Goal: Communication & Community: Answer question/provide support

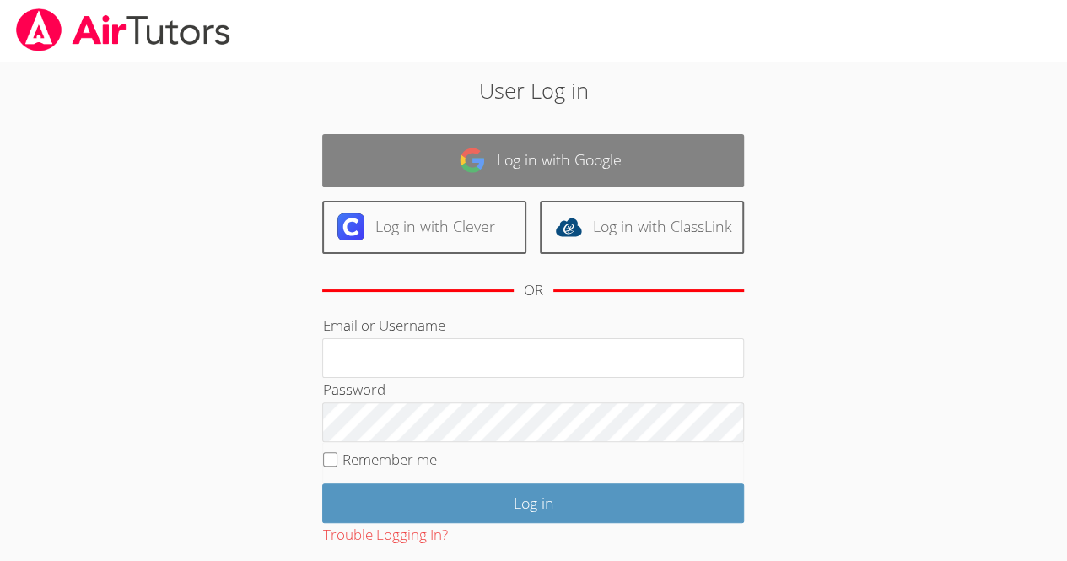
click at [614, 151] on link "Log in with Google" at bounding box center [533, 160] width 422 height 53
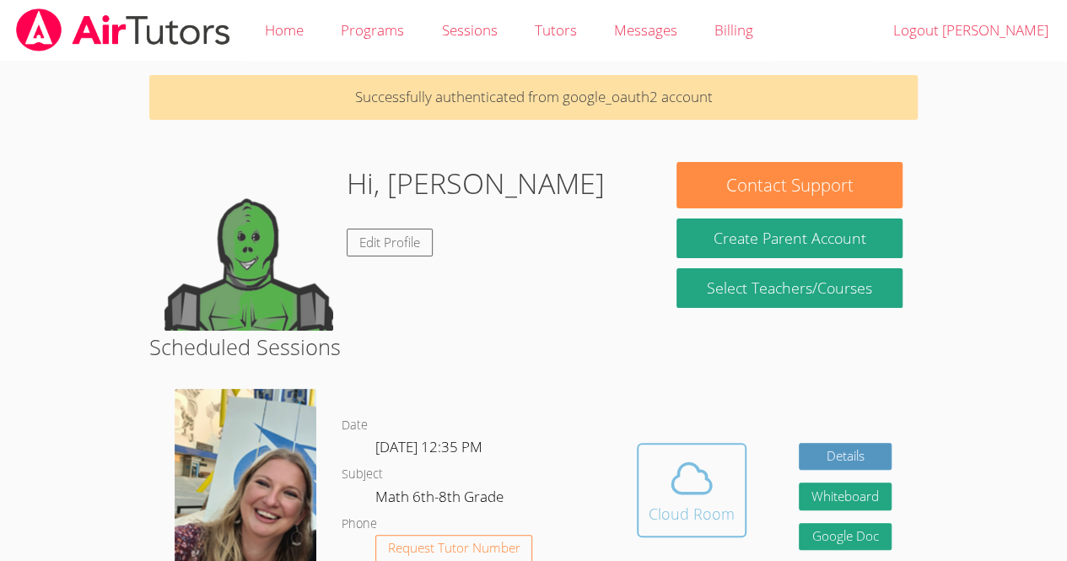
click at [699, 506] on div "Cloud Room" at bounding box center [692, 514] width 86 height 24
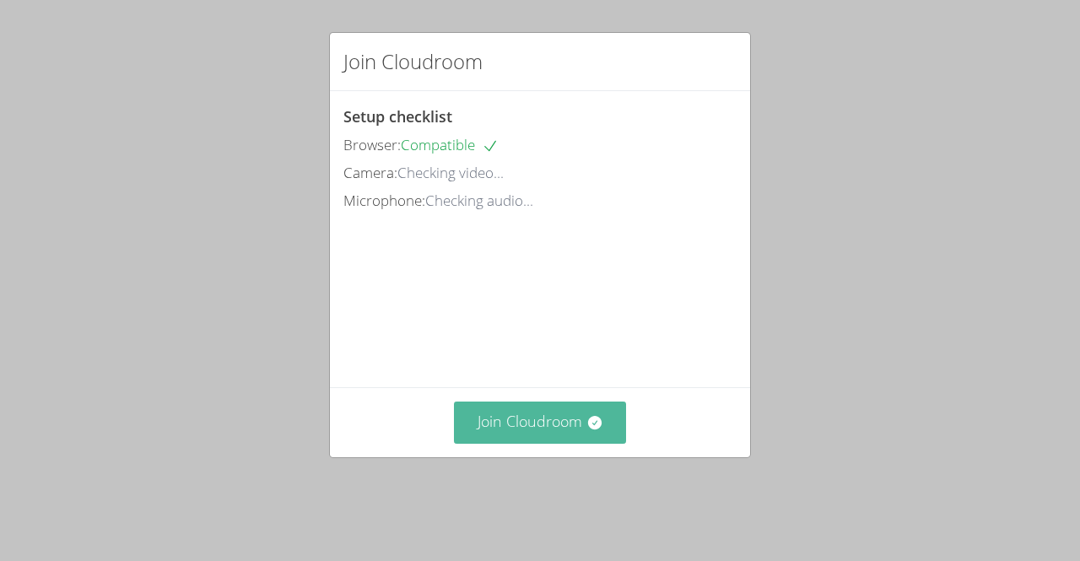
click at [560, 443] on button "Join Cloudroom" at bounding box center [540, 422] width 173 height 41
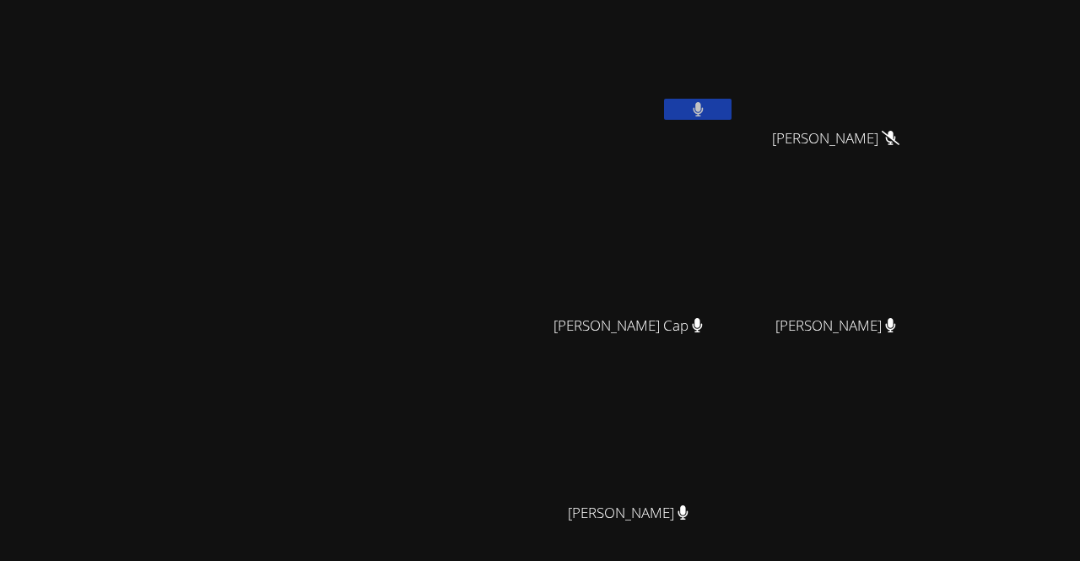
click at [942, 453] on div "[PERSON_NAME] [PERSON_NAME] [PERSON_NAME] [PERSON_NAME] Cap [PERSON_NAME] Cap […" at bounding box center [738, 284] width 408 height 555
click at [936, 408] on div "[PERSON_NAME] [PERSON_NAME] [PERSON_NAME] [PERSON_NAME] Cap [PERSON_NAME] Cap […" at bounding box center [738, 284] width 408 height 555
click at [520, 73] on div "[PERSON_NAME]" at bounding box center [264, 356] width 514 height 698
click at [735, 97] on video at bounding box center [634, 63] width 201 height 113
click at [703, 106] on icon at bounding box center [698, 109] width 10 height 14
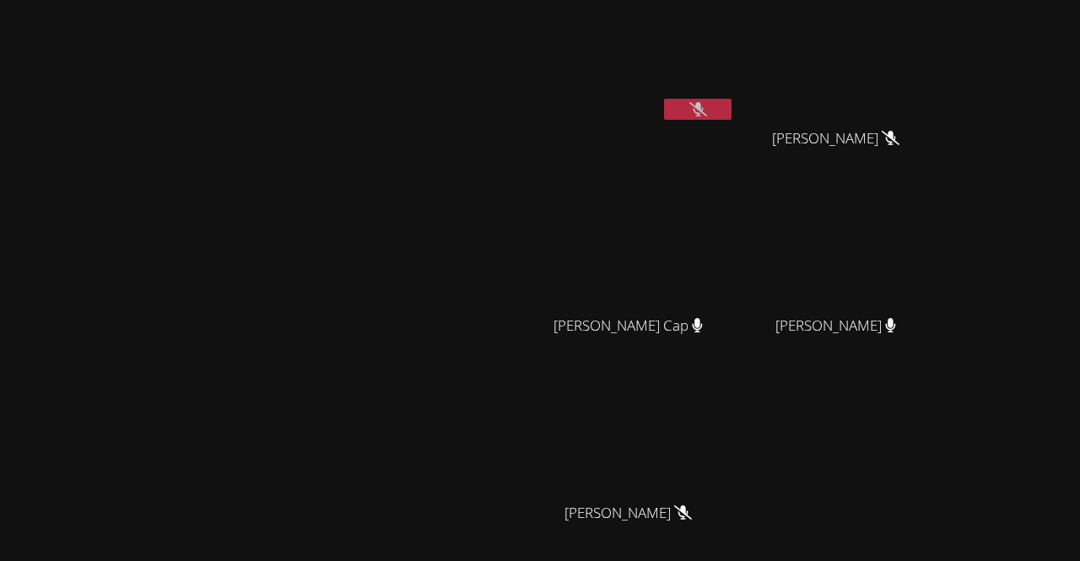
click at [942, 347] on div "[PERSON_NAME]" at bounding box center [841, 340] width 201 height 67
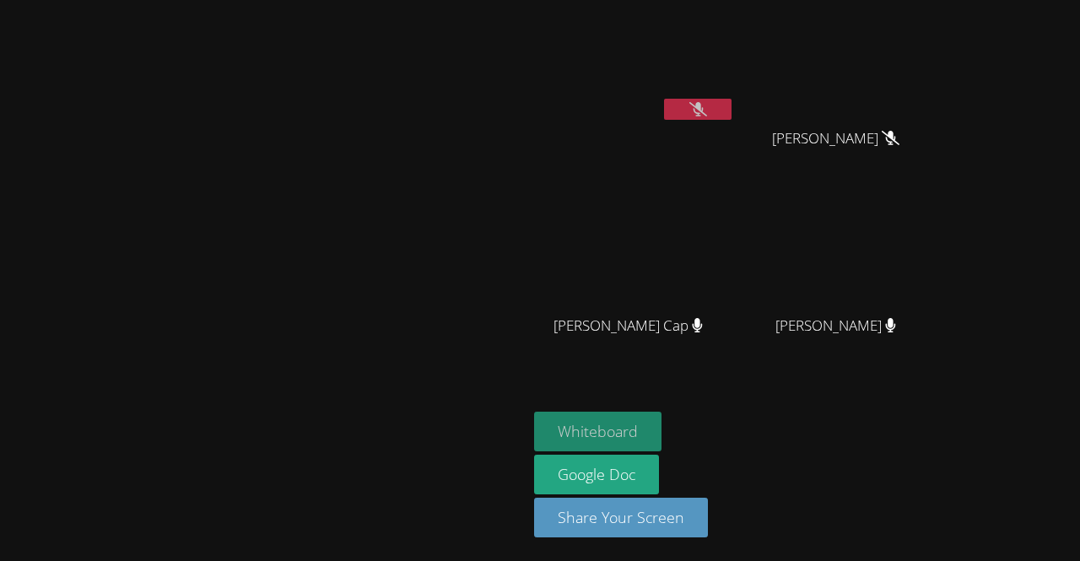
click at [661, 431] on button "Whiteboard" at bounding box center [597, 432] width 127 height 40
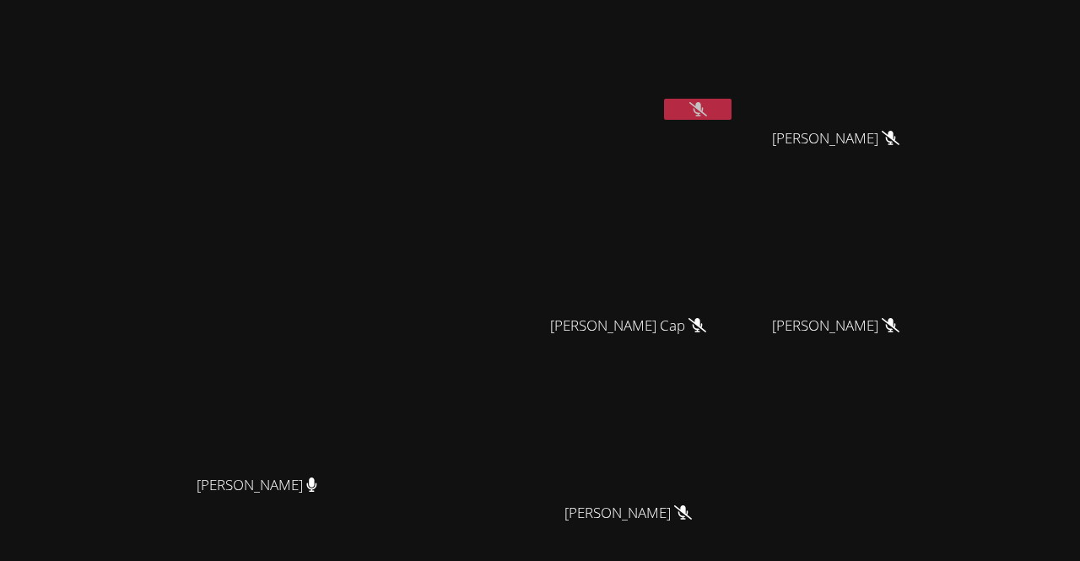
click at [707, 109] on icon at bounding box center [698, 109] width 18 height 14
click at [731, 107] on button at bounding box center [697, 109] width 67 height 21
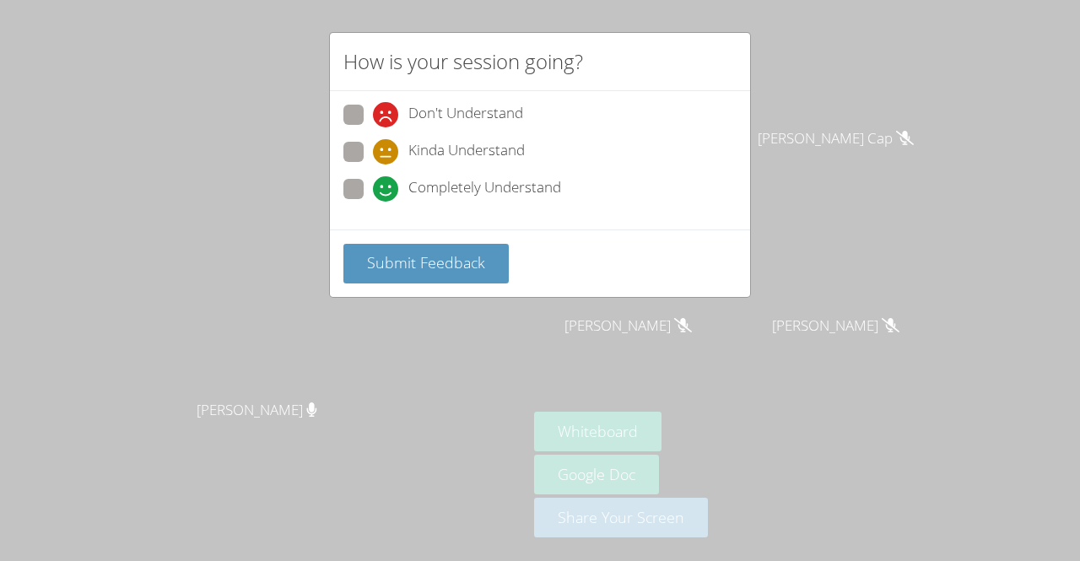
click at [373, 202] on span at bounding box center [373, 202] width 0 height 0
click at [373, 188] on input "Completely Understand" at bounding box center [380, 186] width 14 height 14
radio input "true"
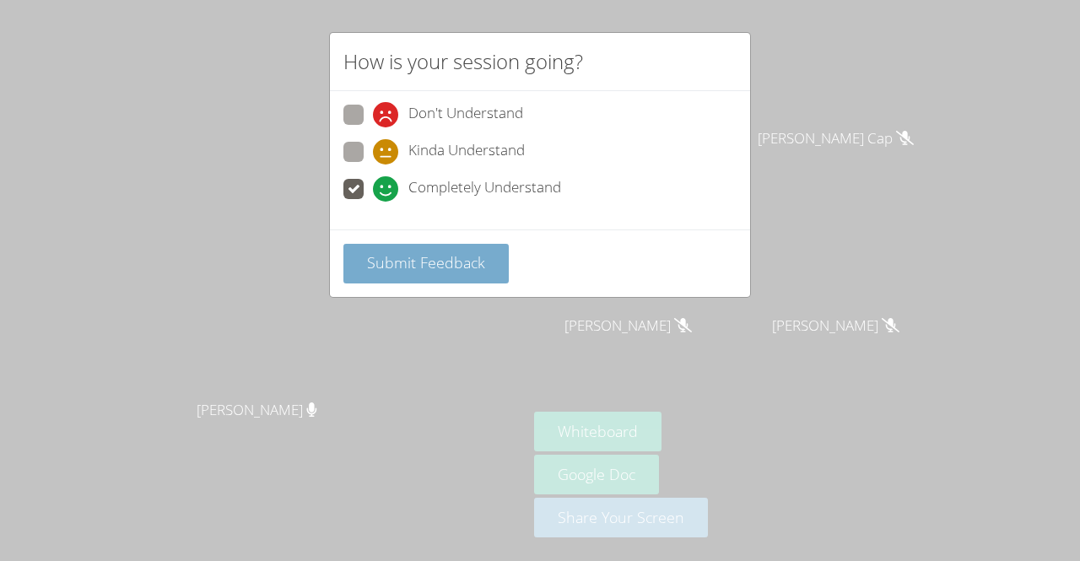
click at [439, 265] on span "Submit Feedback" at bounding box center [426, 262] width 118 height 20
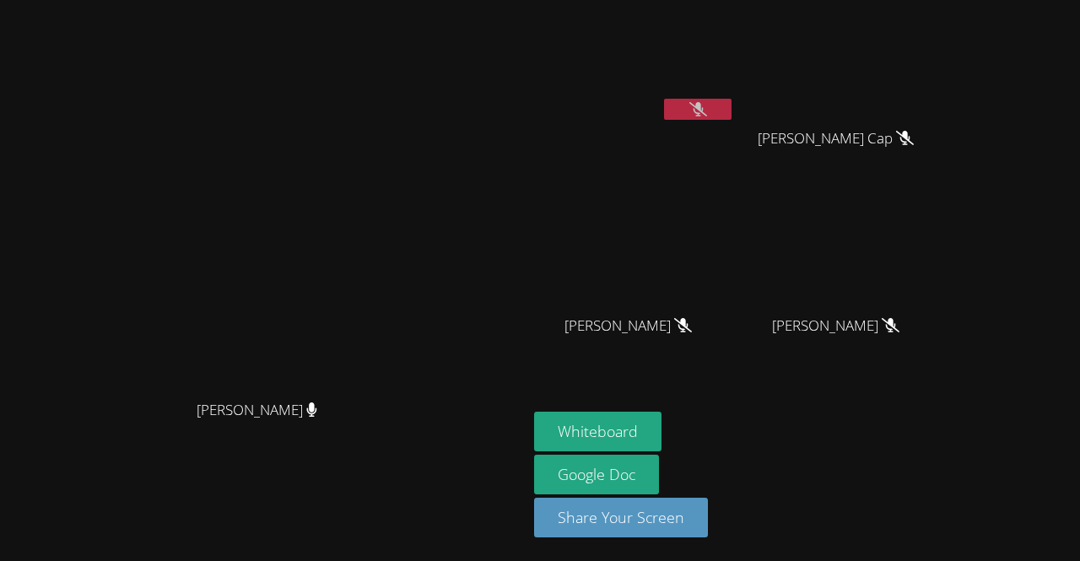
click at [305, 269] on video at bounding box center [263, 246] width 253 height 289
click at [391, 175] on video at bounding box center [263, 246] width 253 height 289
